Goal: Find specific page/section: Find specific page/section

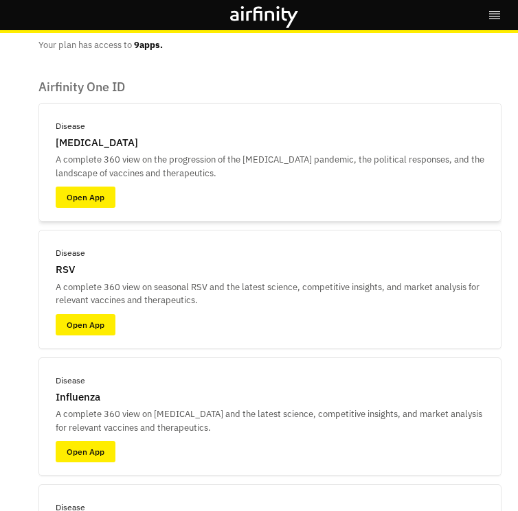
scroll to position [105, 0]
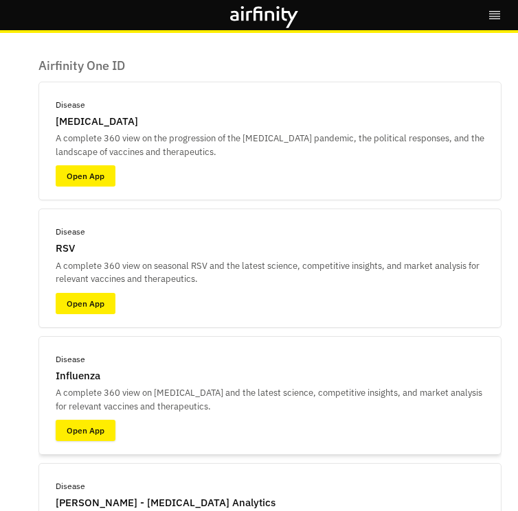
click at [94, 428] on link "Open App" at bounding box center [86, 430] width 60 height 21
